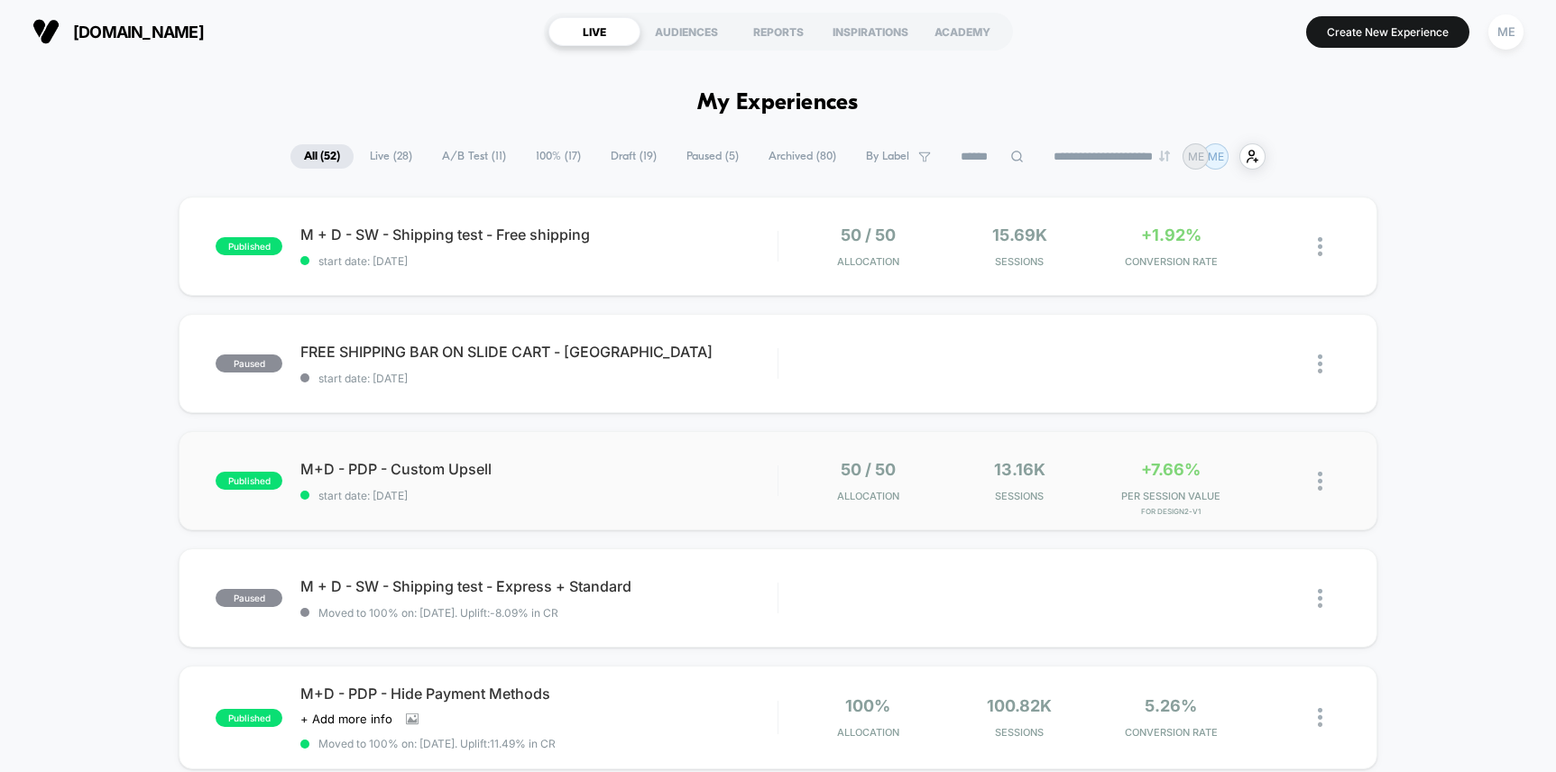
click at [699, 455] on div "published M+D - PDP - Custom Upsell start date: [DATE] 50 / 50 Allocation 13.16…" at bounding box center [778, 480] width 1198 height 99
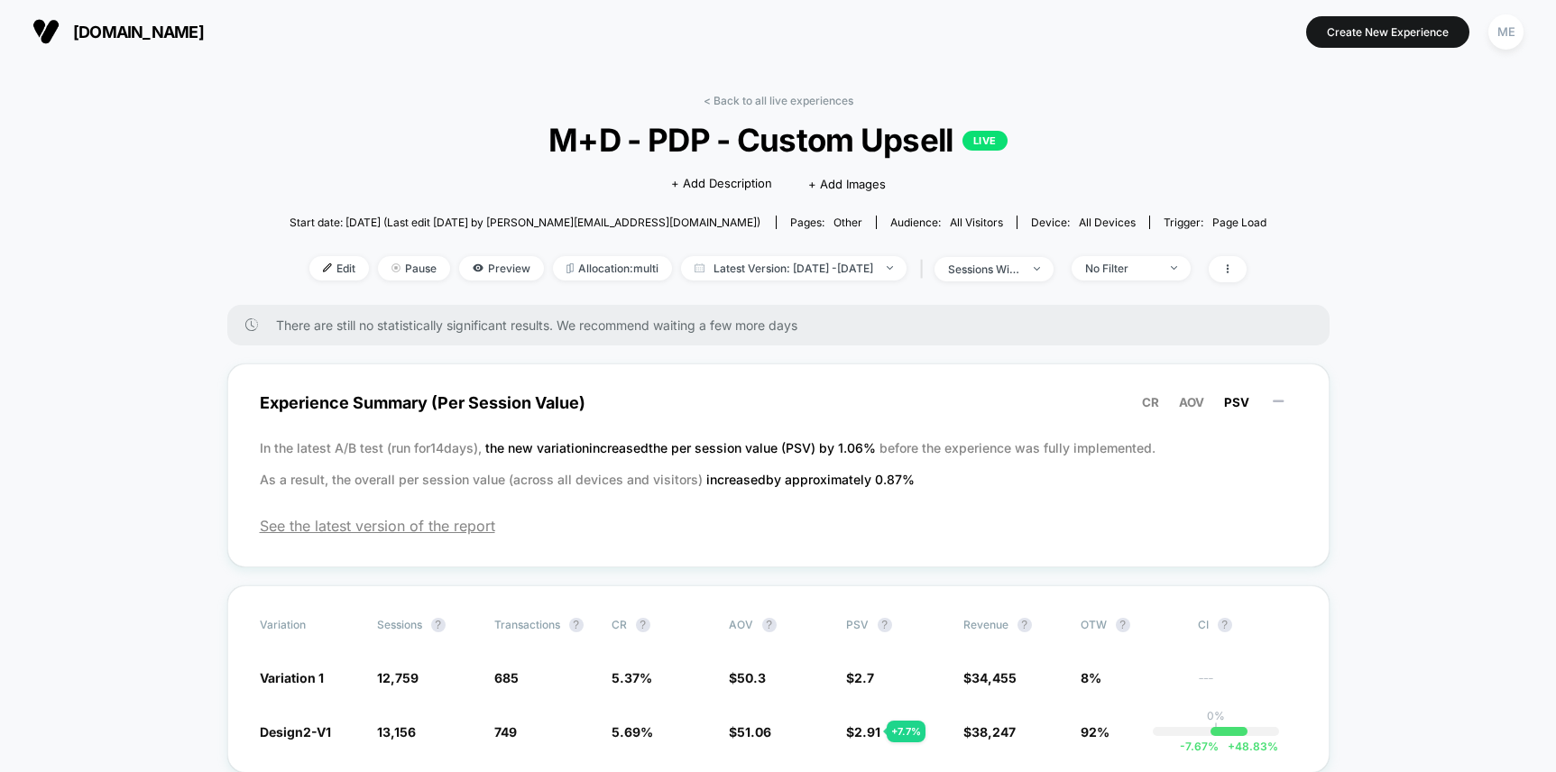
click at [767, 107] on div "< Back to all live experiences M+D - PDP - Custom Upsell LIVE Click to edit exp…" at bounding box center [778, 199] width 978 height 211
click at [759, 95] on link "< Back to all live experiences" at bounding box center [778, 101] width 150 height 14
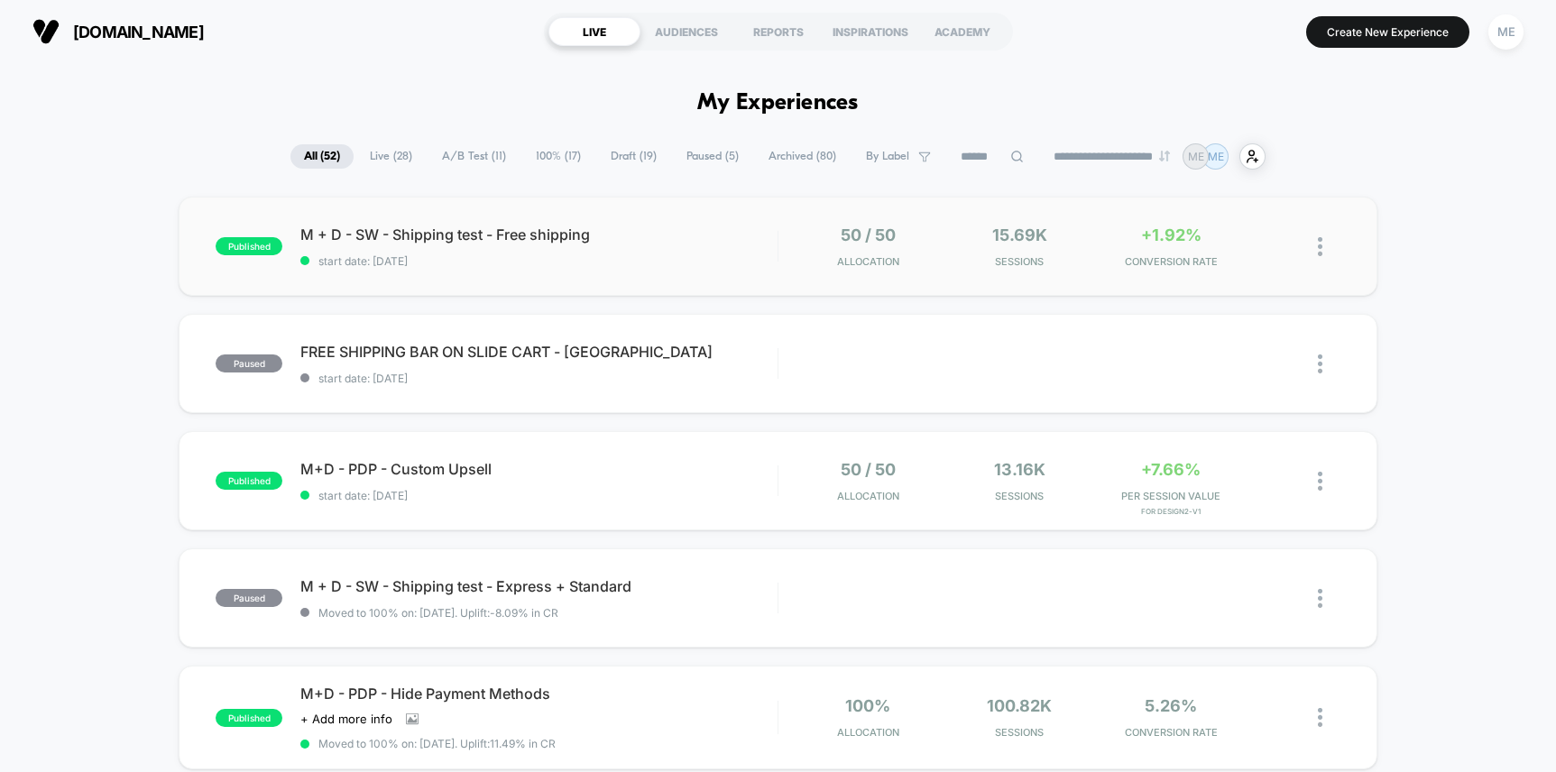
click at [693, 252] on div "M + D - SW - Shipping test - Free shipping start date: [DATE]" at bounding box center [538, 246] width 476 height 42
